Goal: Find specific page/section: Find specific page/section

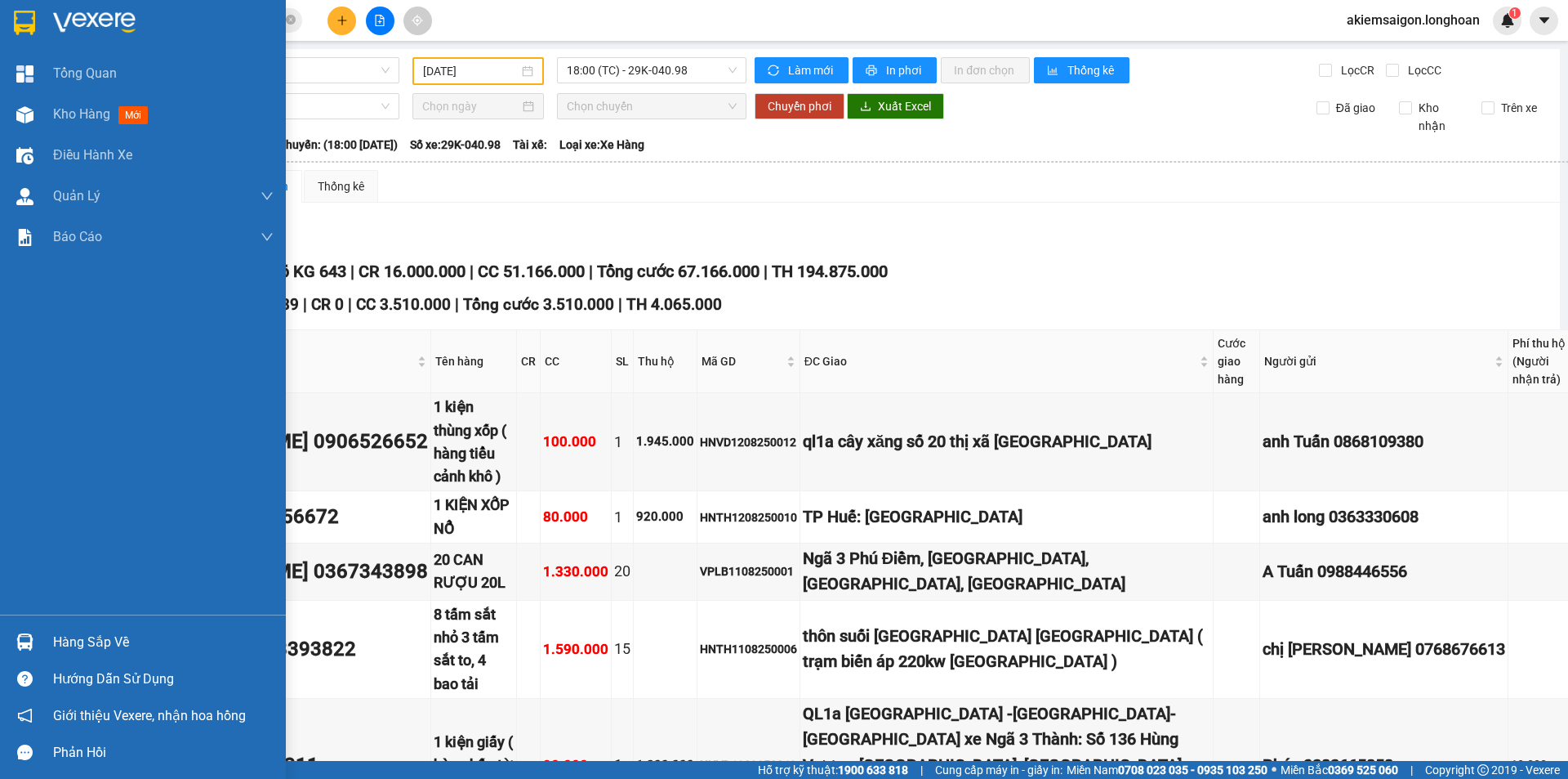
click at [20, 20] on img at bounding box center [24, 23] width 21 height 25
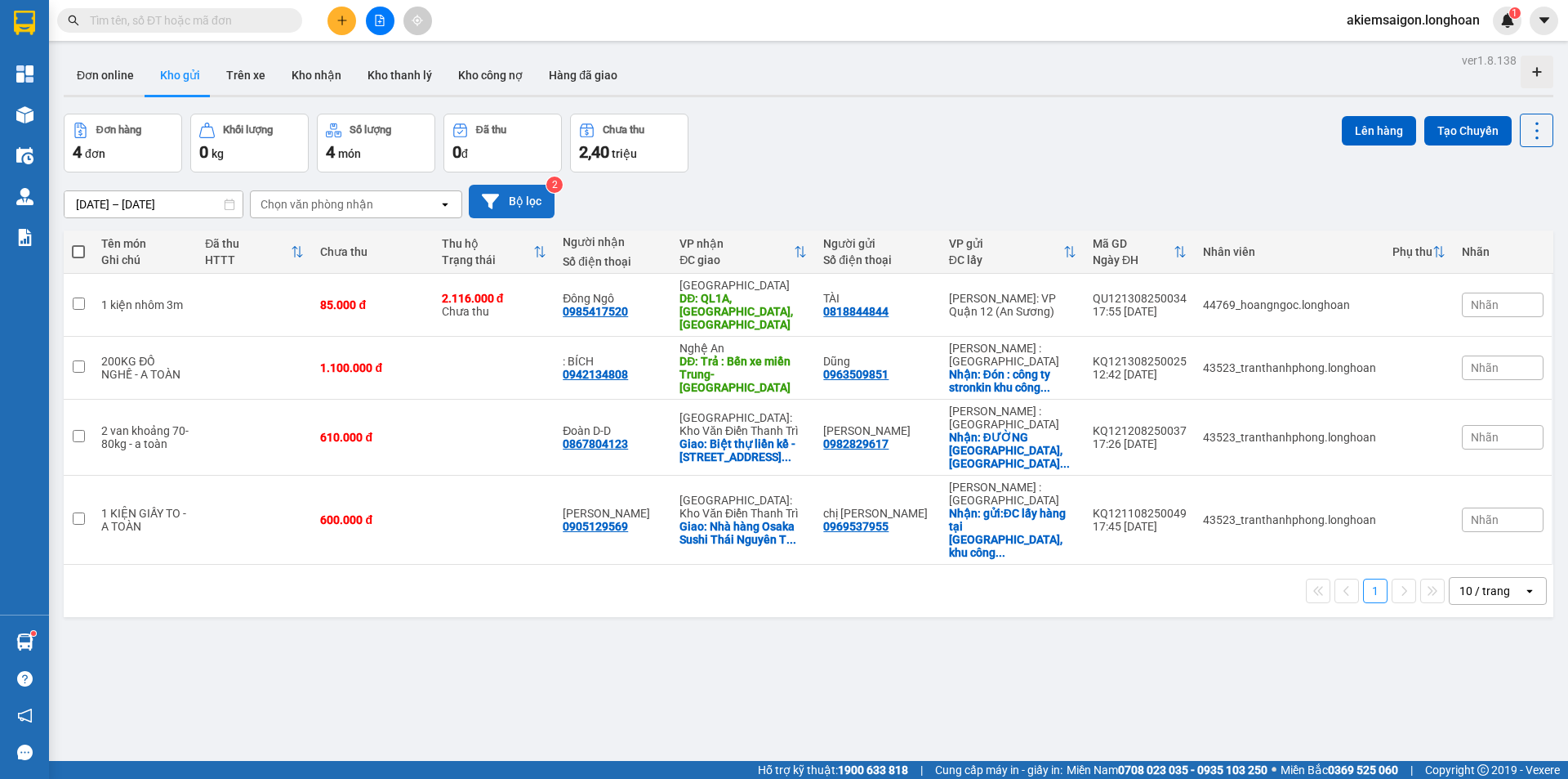
click at [521, 199] on button "Bộ lọc" at bounding box center [511, 201] width 86 height 34
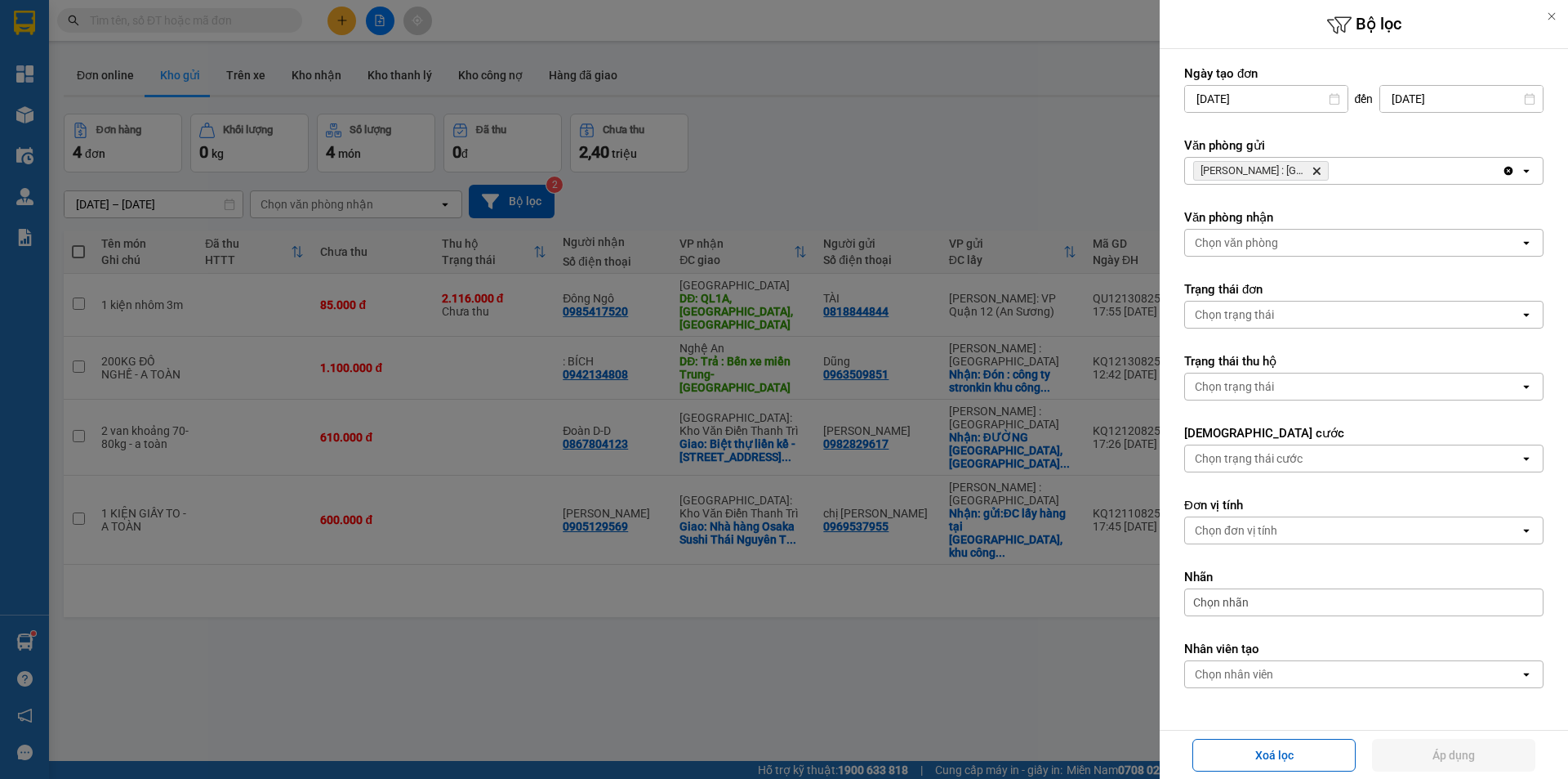
click at [1447, 162] on div "[PERSON_NAME] : Kho [GEOGRAPHIC_DATA]" at bounding box center [1344, 171] width 317 height 26
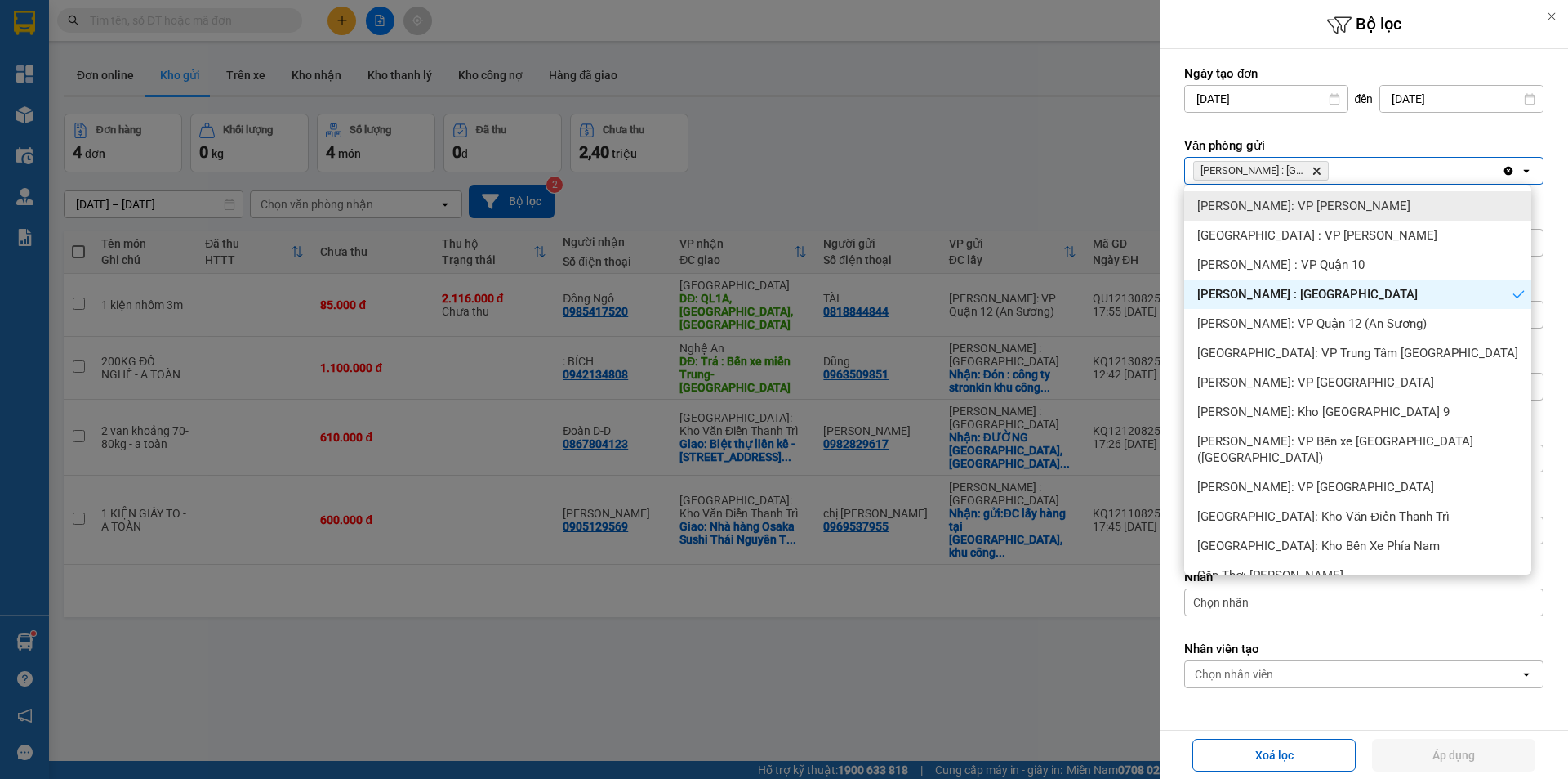
click at [1407, 214] on div "[PERSON_NAME]: VP [PERSON_NAME]" at bounding box center [1357, 206] width 347 height 29
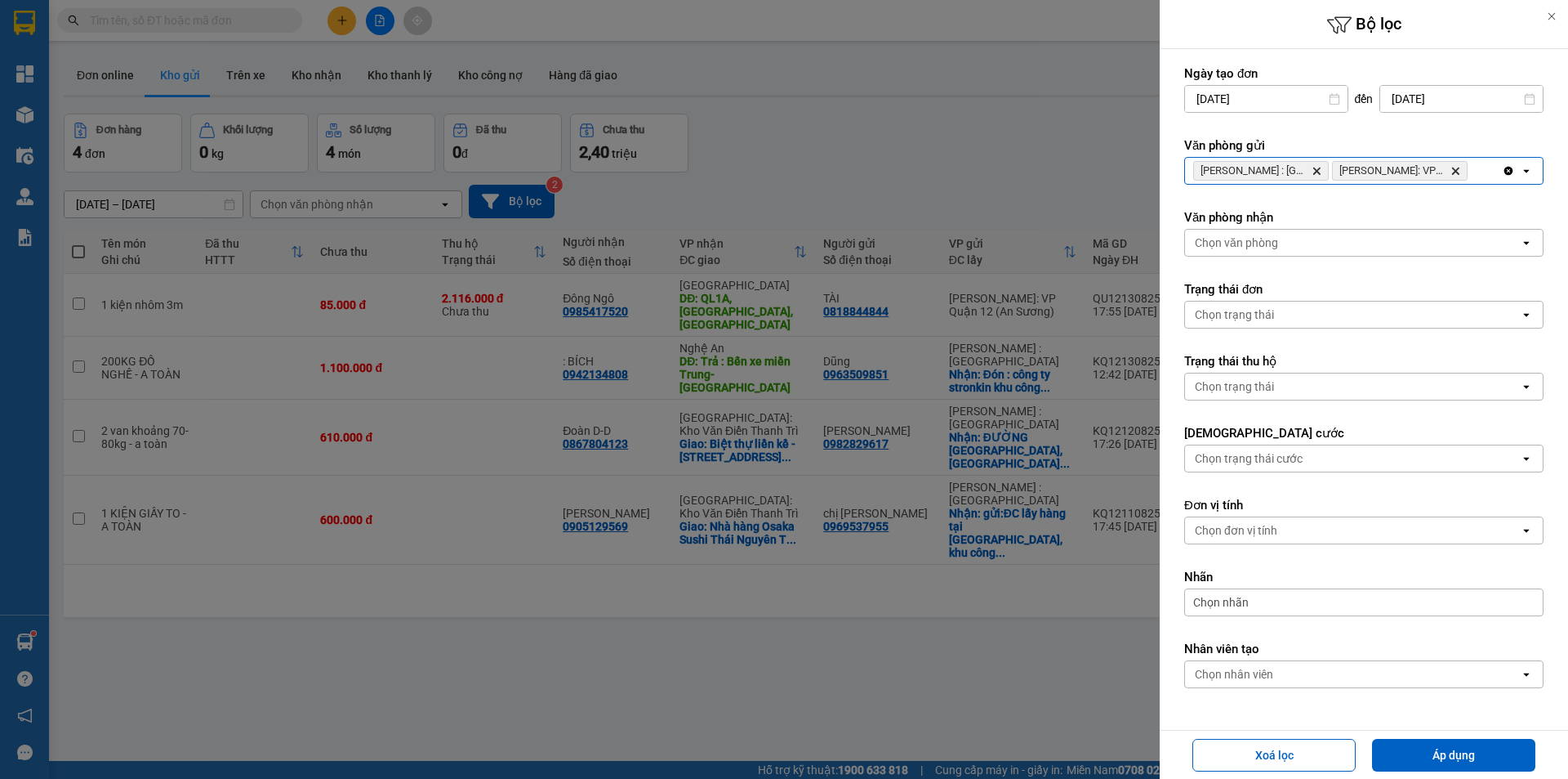
click at [1474, 171] on div "[PERSON_NAME] : Kho Quận 12 Delete [PERSON_NAME]: VP Bình [PERSON_NAME]" at bounding box center [1344, 171] width 317 height 26
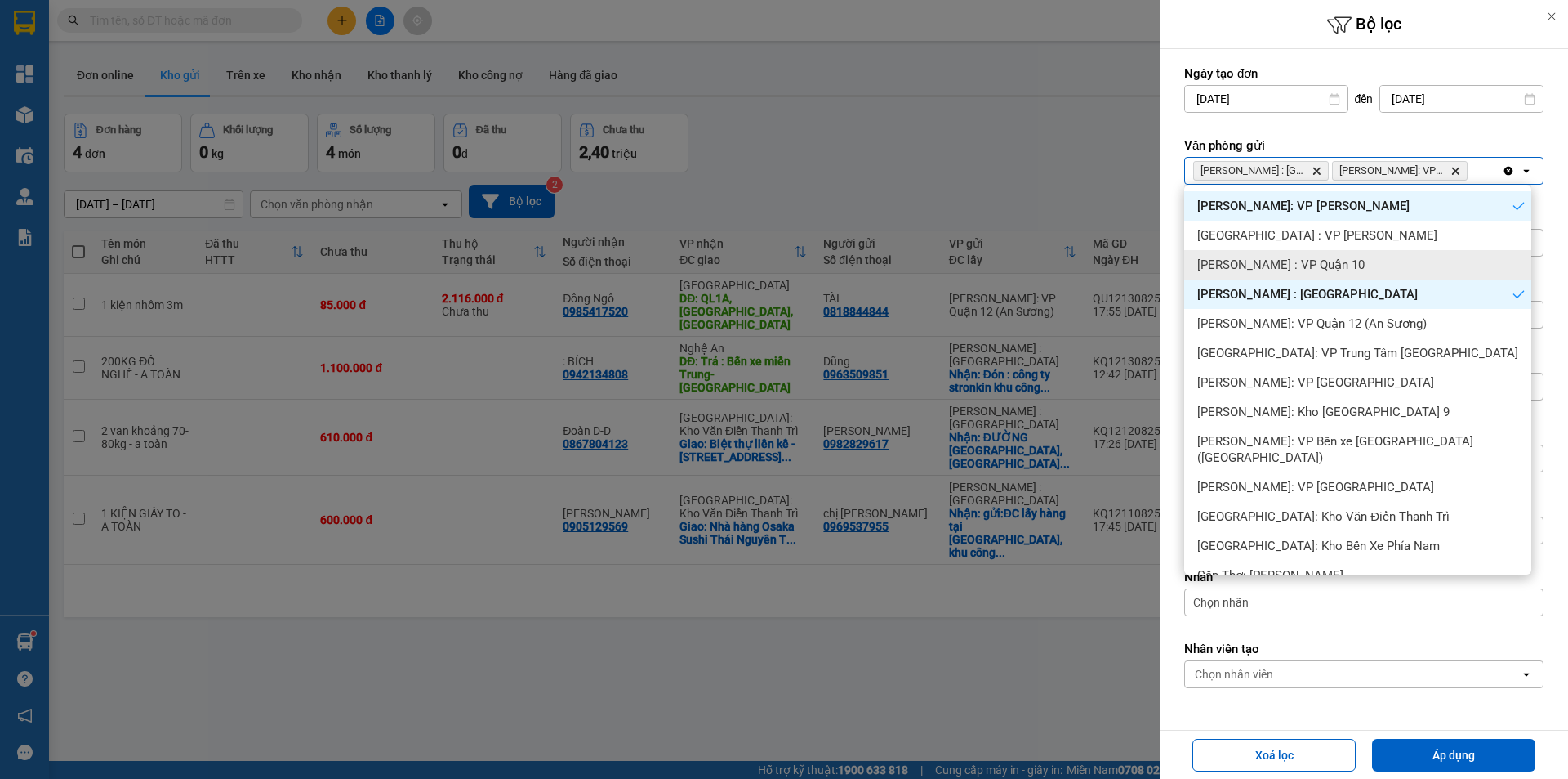
drag, startPoint x: 1355, startPoint y: 270, endPoint x: 1382, endPoint y: 217, distance: 59.5
click at [1355, 270] on div "[PERSON_NAME] : VP Quận 10" at bounding box center [1357, 265] width 347 height 29
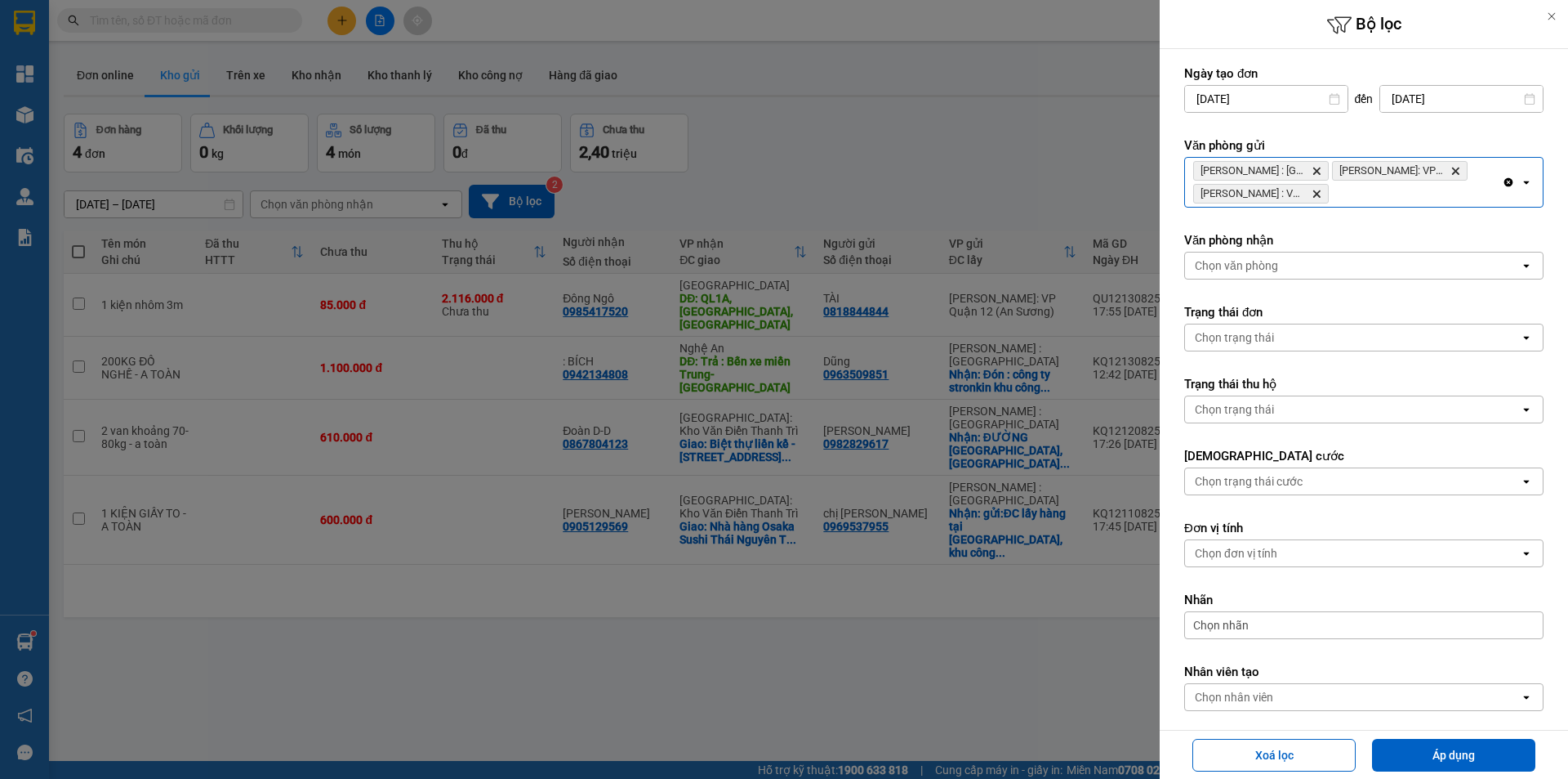
click at [1389, 203] on div "Hồ Chí Minh : Kho Quận 12 Delete Hồ Chí Minh: VP Bình Thạnh Delete Hồ Chí Minh …" at bounding box center [1344, 182] width 317 height 49
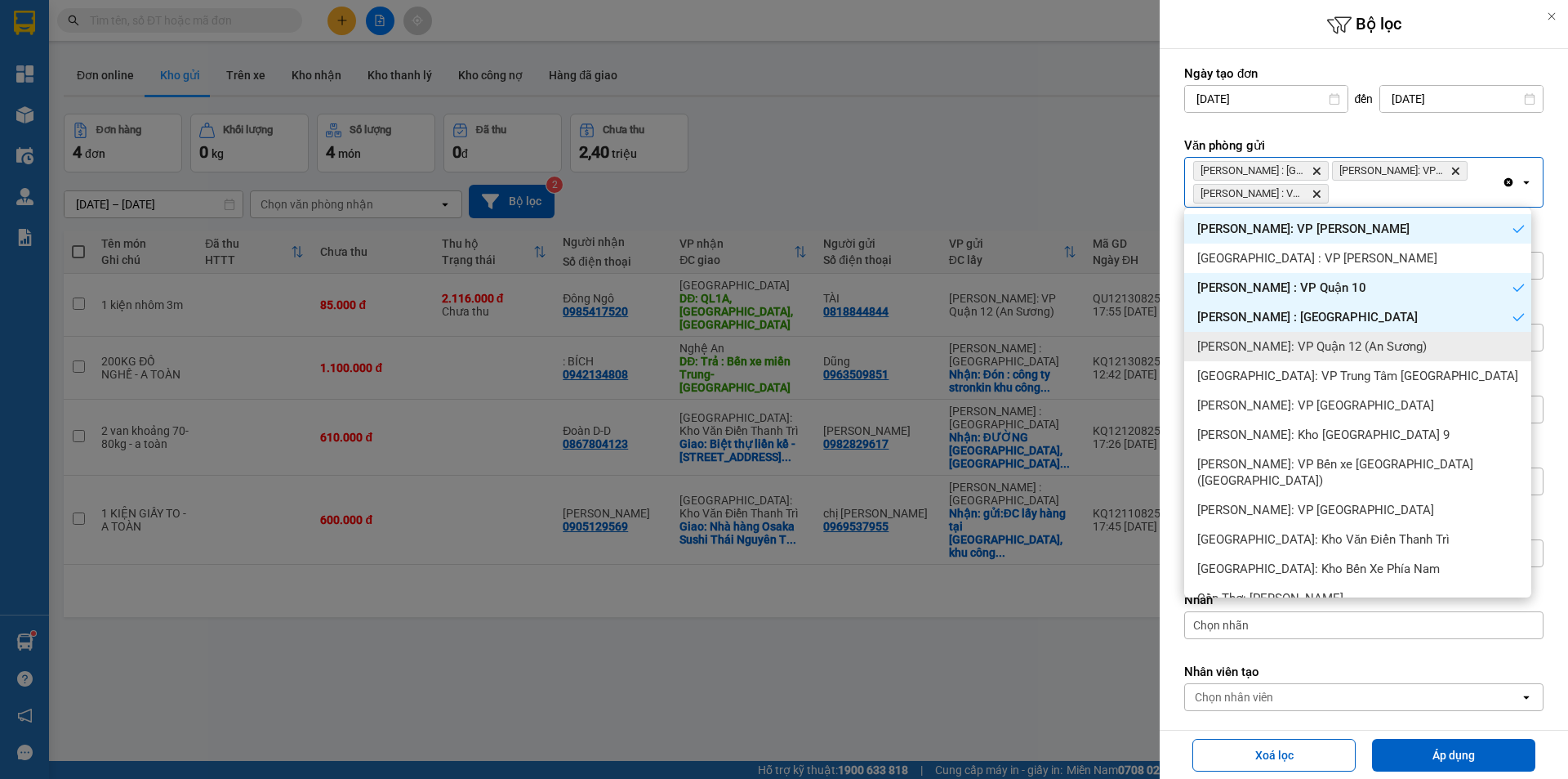
click at [1340, 342] on span "[PERSON_NAME]: VP Quận 12 (An Sương)" at bounding box center [1312, 347] width 230 height 16
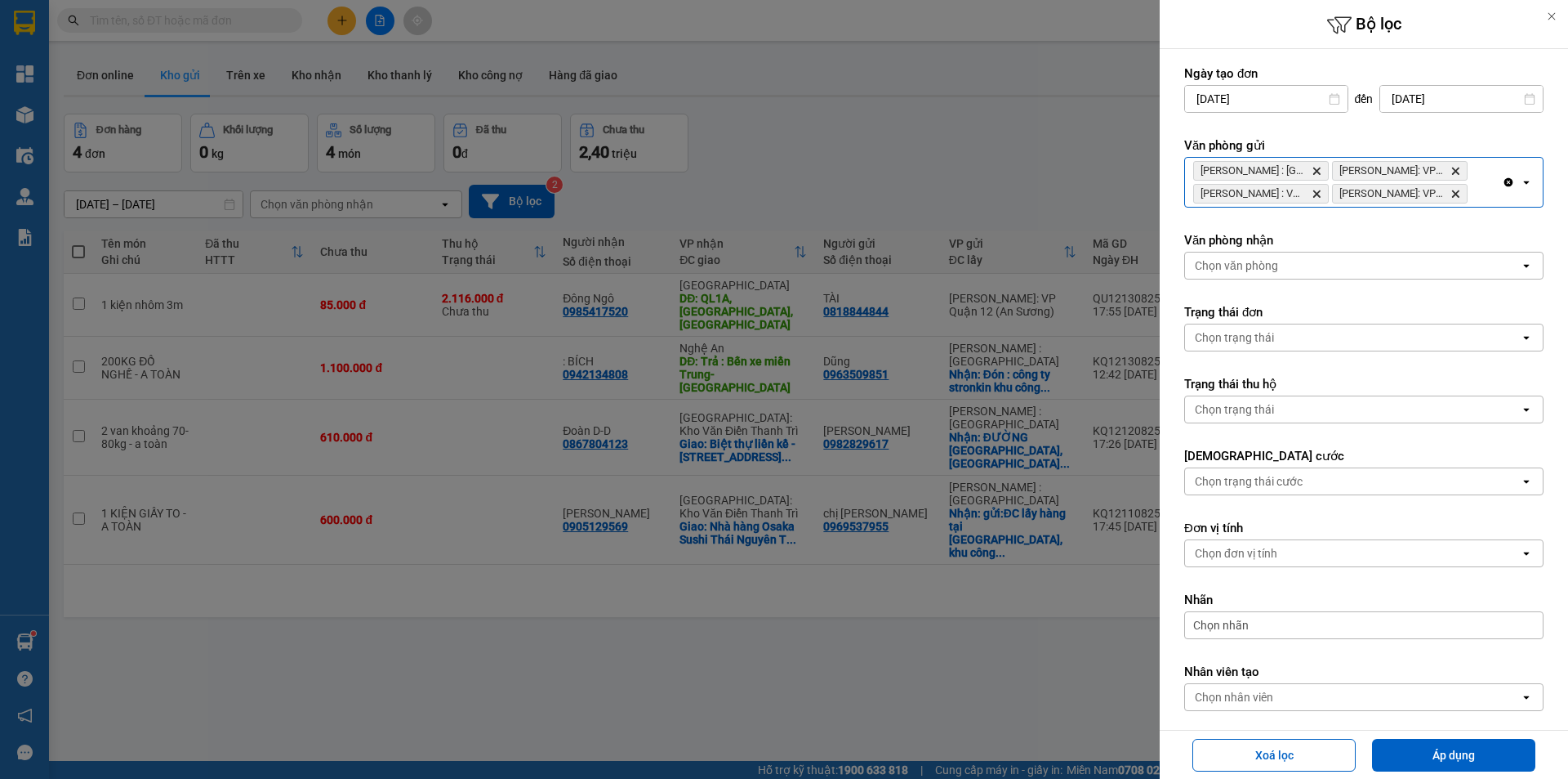
drag, startPoint x: 1481, startPoint y: 196, endPoint x: 1475, endPoint y: 206, distance: 11.7
click at [1481, 197] on div "Hồ Chí Minh : Kho Quận 12 Delete Hồ Chí Minh: VP Bình Thạnh Delete Hồ Chí Minh …" at bounding box center [1344, 182] width 317 height 49
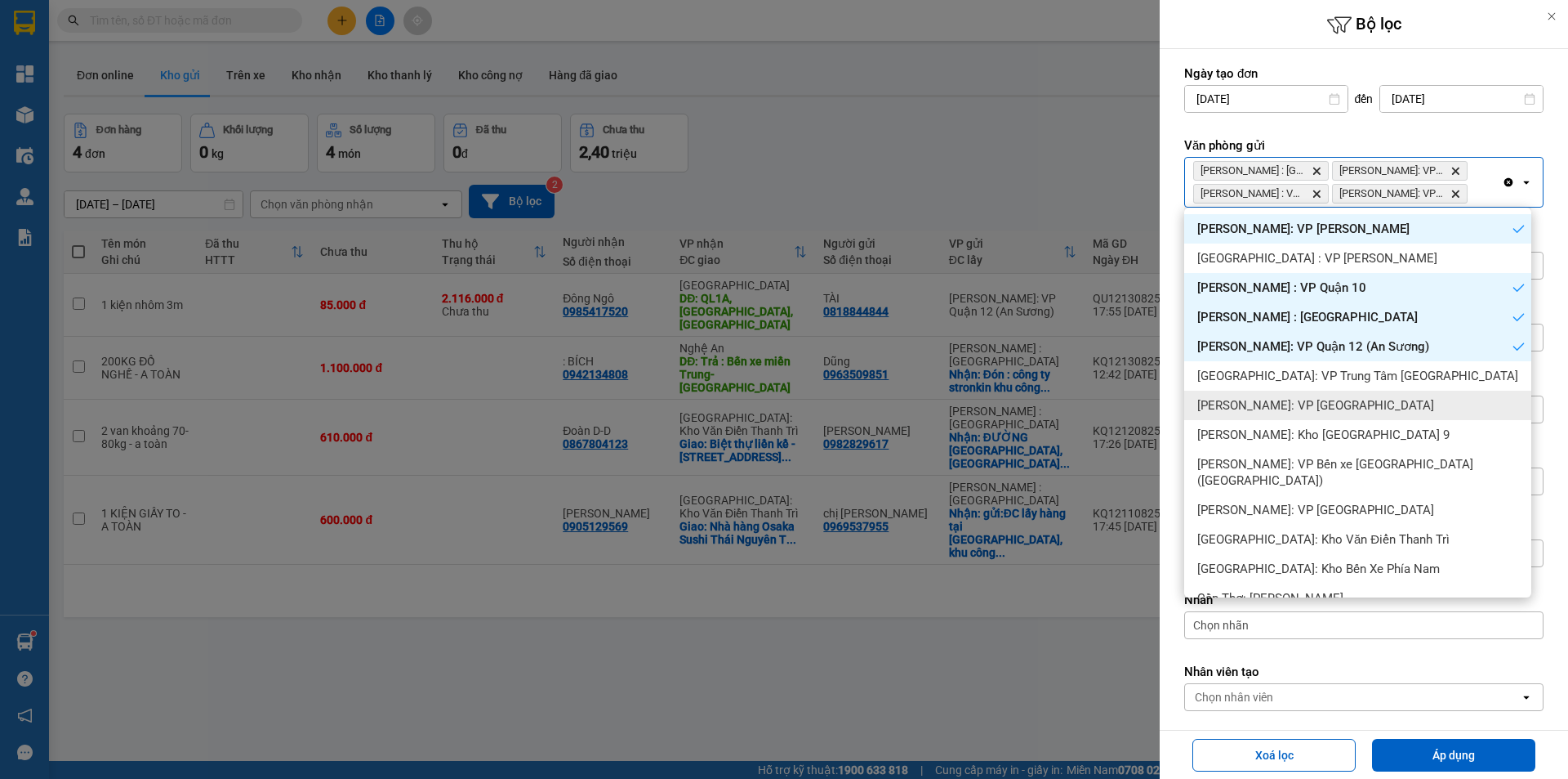
click at [1342, 409] on span "[PERSON_NAME]: VP [GEOGRAPHIC_DATA]" at bounding box center [1315, 405] width 237 height 16
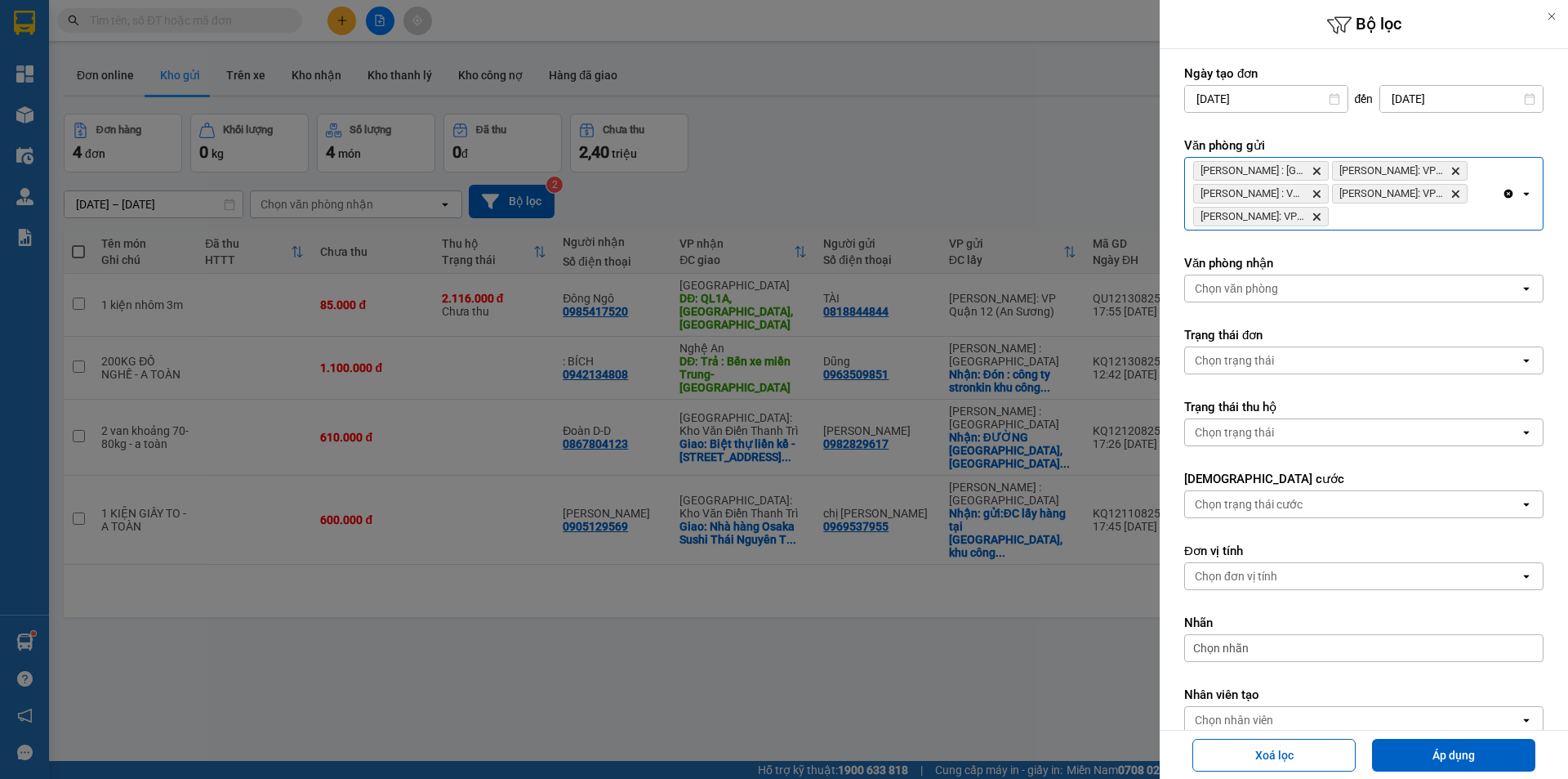
click at [1420, 228] on div "Hồ Chí Minh : Kho Quận 12 Delete Hồ Chí Minh: VP Bình Thạnh Delete Hồ Chí Minh …" at bounding box center [1344, 193] width 317 height 72
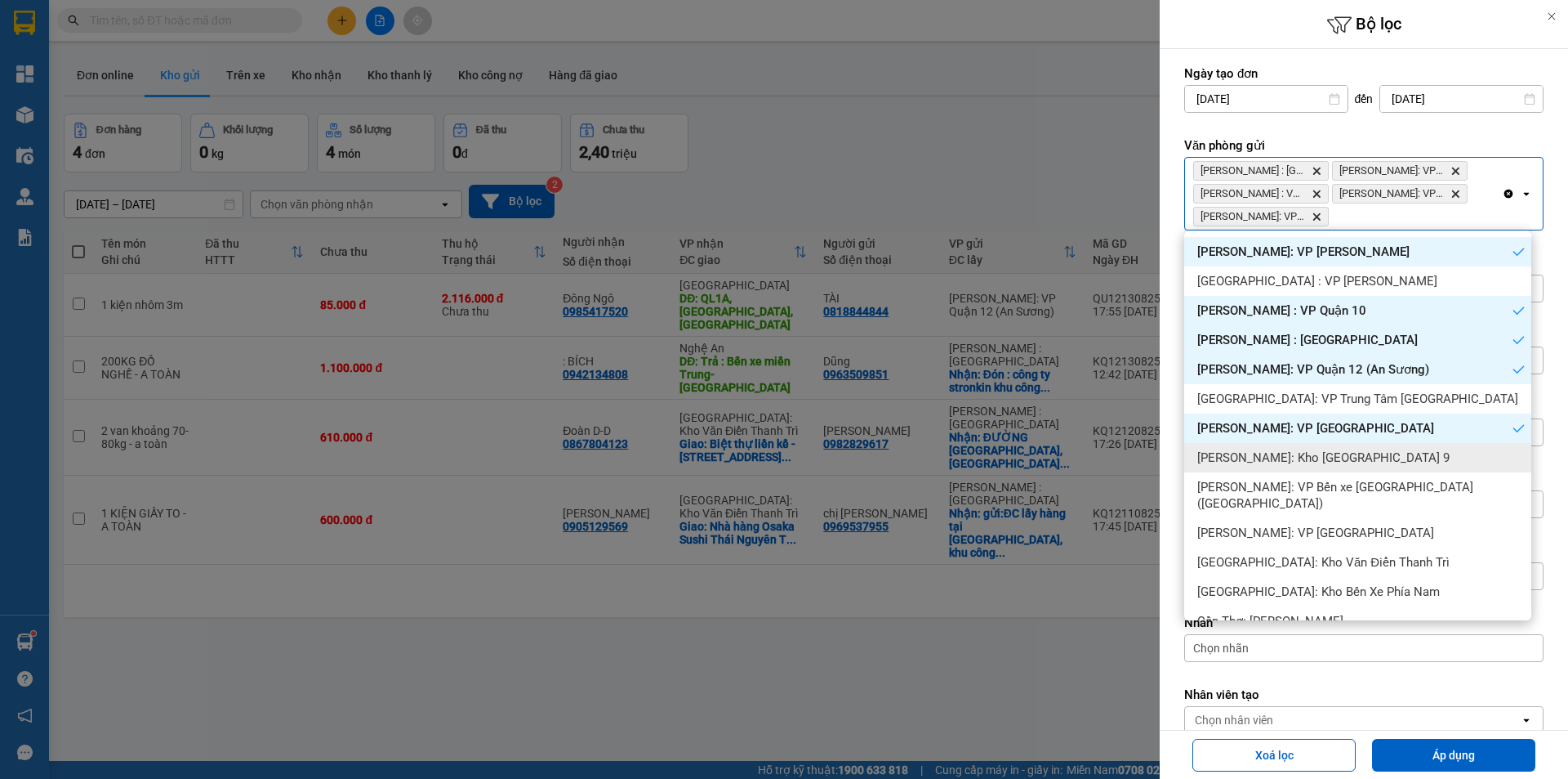
drag, startPoint x: 1376, startPoint y: 459, endPoint x: 1436, endPoint y: 337, distance: 136.0
click at [1376, 458] on span "Hồ Chí Minh: Kho Thủ Đức & Quận 9" at bounding box center [1323, 458] width 253 height 16
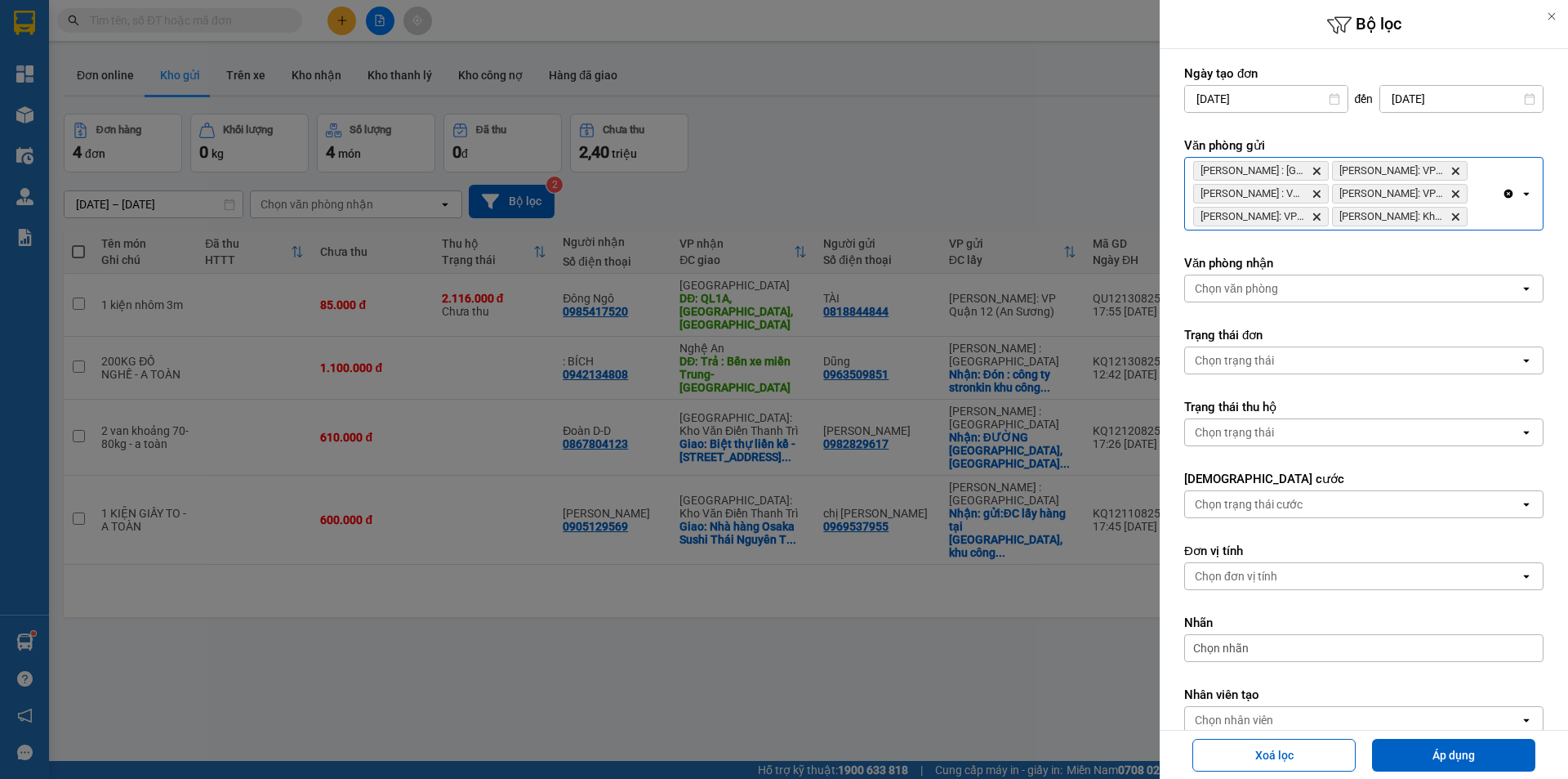
click at [1489, 220] on div "Hồ Chí Minh : Kho Quận 12 Delete Hồ Chí Minh: VP Bình Thạnh Delete Hồ Chí Minh …" at bounding box center [1344, 193] width 317 height 72
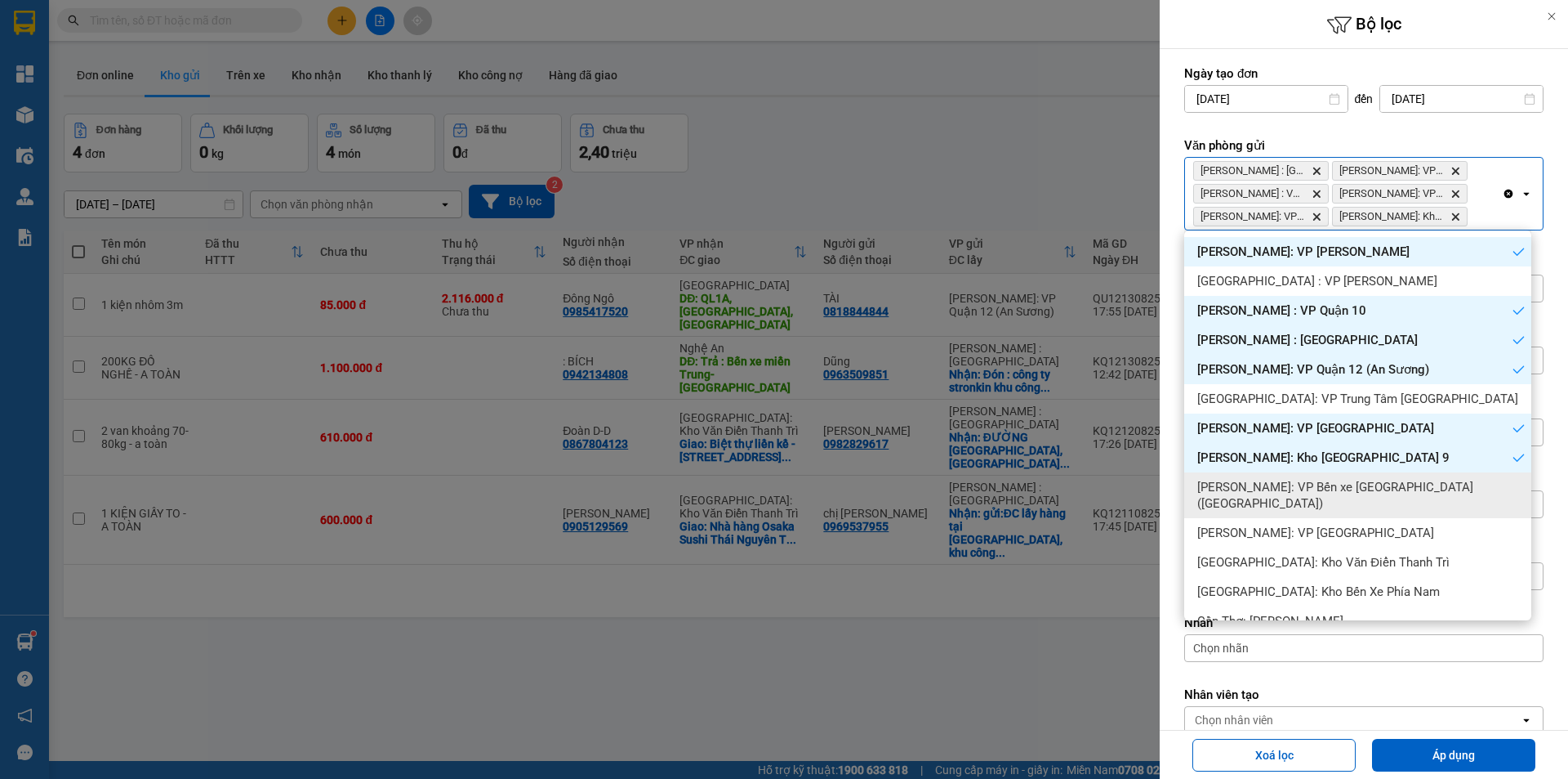
click at [1405, 490] on span "Hồ Chí Minh: VP Bến xe Miền Tây (Quận Bình Tân)" at bounding box center [1360, 495] width 327 height 33
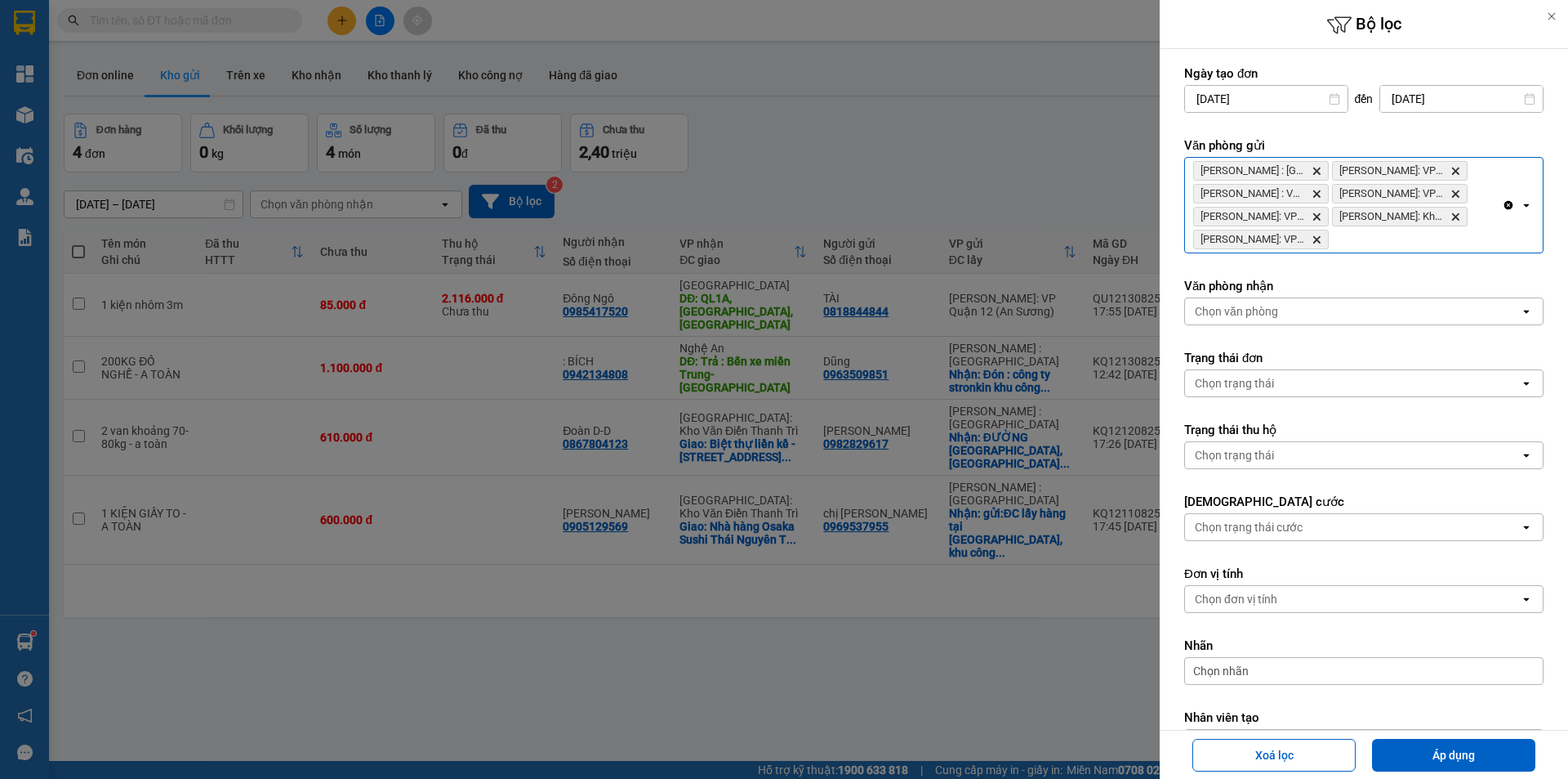
click at [1422, 243] on div "Hồ Chí Minh : Kho Quận 12 Delete Hồ Chí Minh: VP Bình Thạnh Delete Hồ Chí Minh …" at bounding box center [1344, 205] width 317 height 95
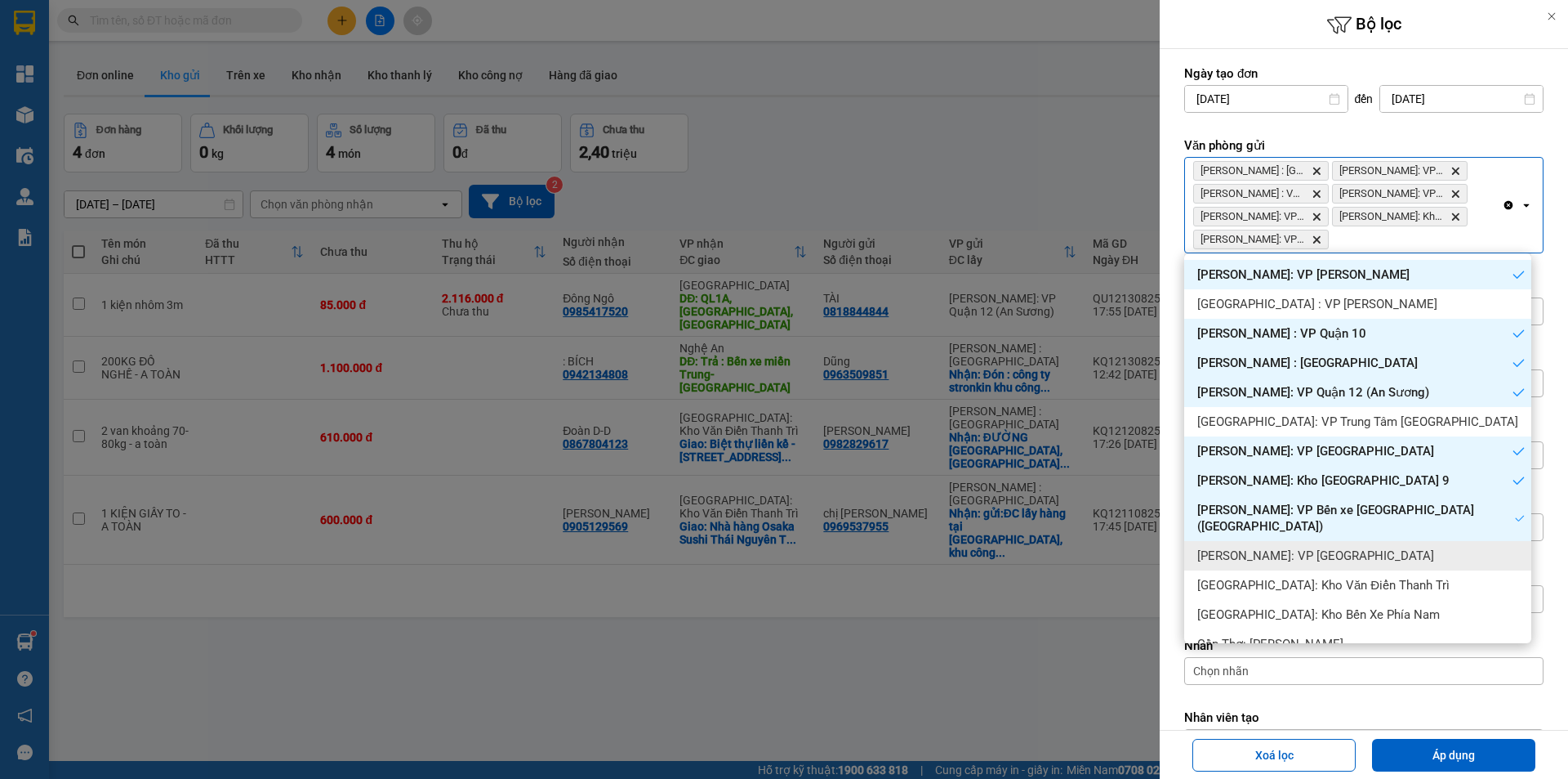
click at [1390, 541] on div "Hồ Chí Minh: VP Quận Tân Bình" at bounding box center [1357, 556] width 347 height 29
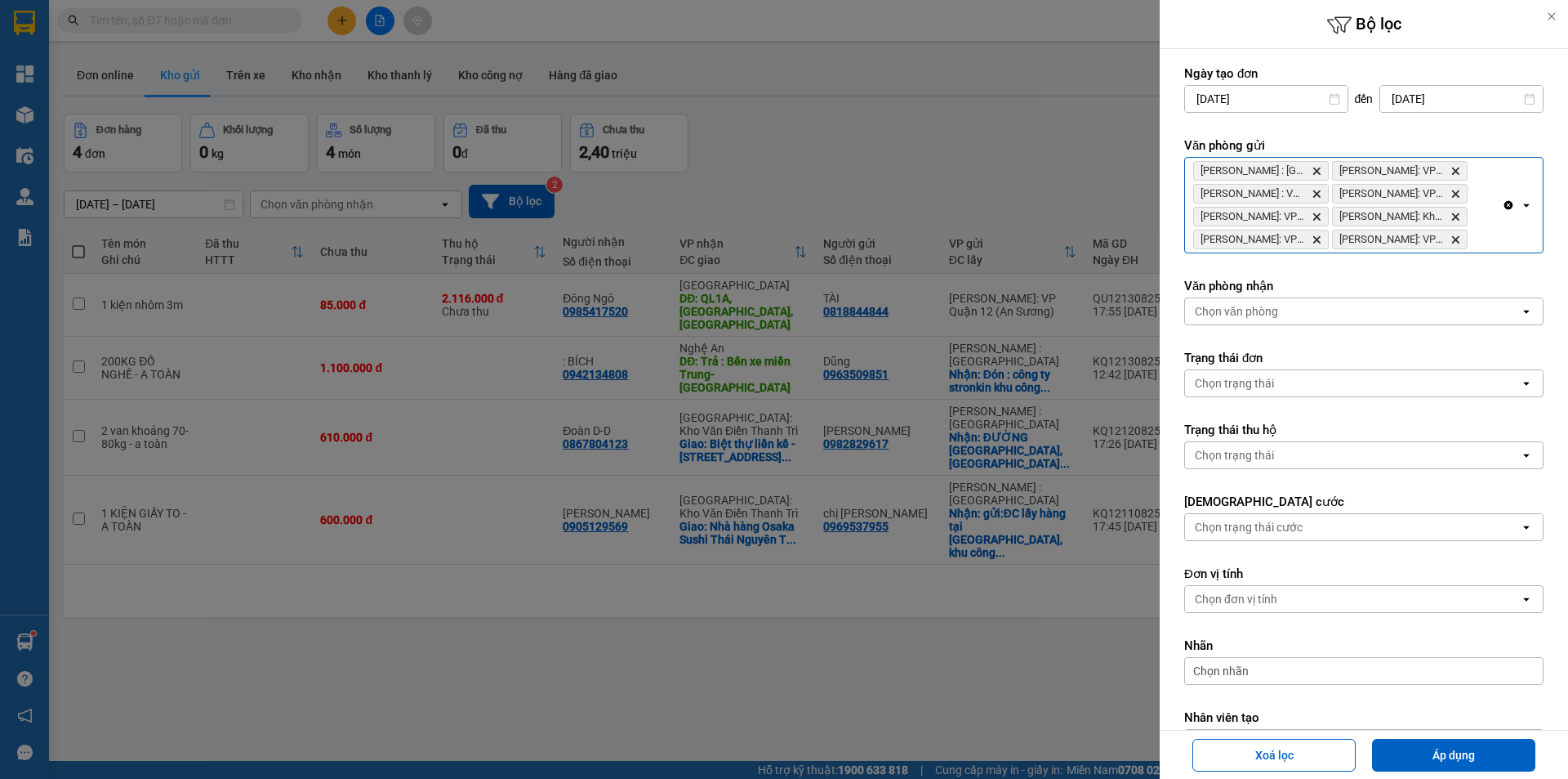
drag, startPoint x: 1460, startPoint y: 757, endPoint x: 1178, endPoint y: 747, distance: 282.2
click at [1460, 756] on button "Áp dụng" at bounding box center [1453, 755] width 163 height 33
